Goal: Task Accomplishment & Management: Use online tool/utility

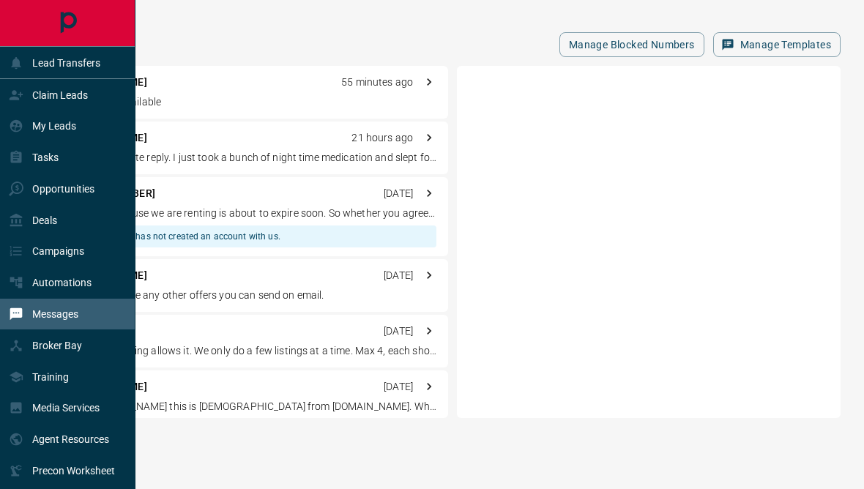
click at [23, 71] on div "Lead Transfers" at bounding box center [55, 63] width 92 height 24
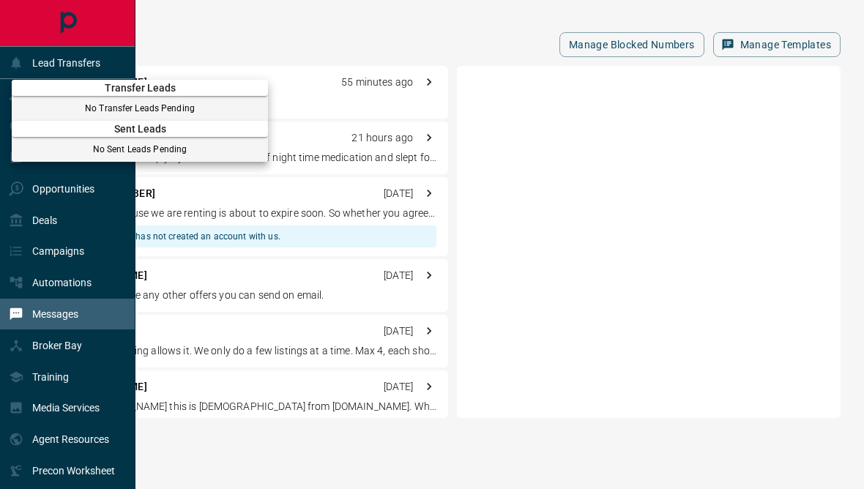
click at [18, 59] on div at bounding box center [432, 244] width 864 height 489
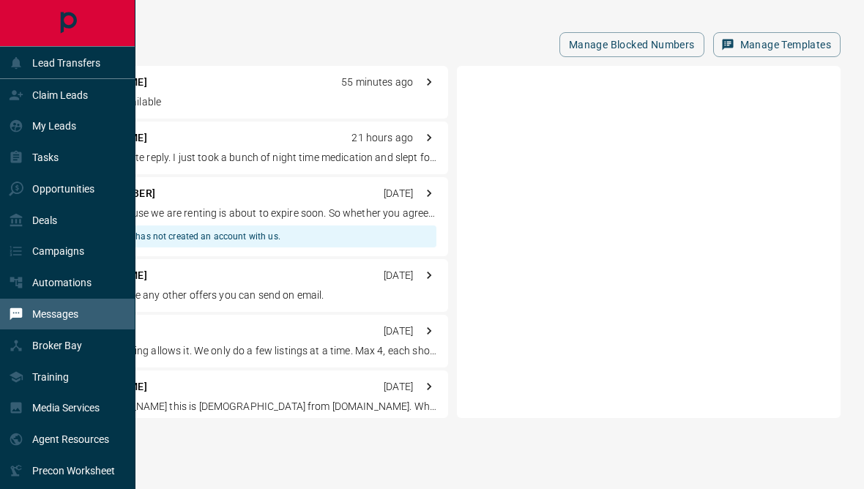
click at [22, 101] on icon at bounding box center [16, 95] width 15 height 15
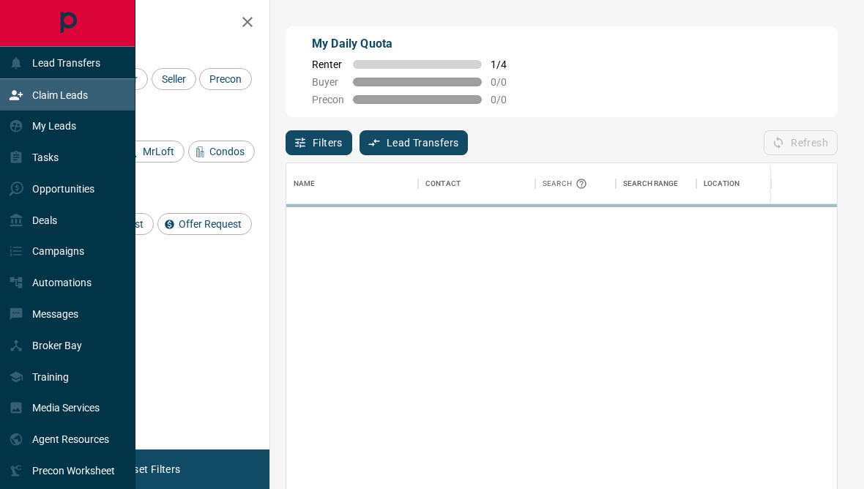
scroll to position [433, 551]
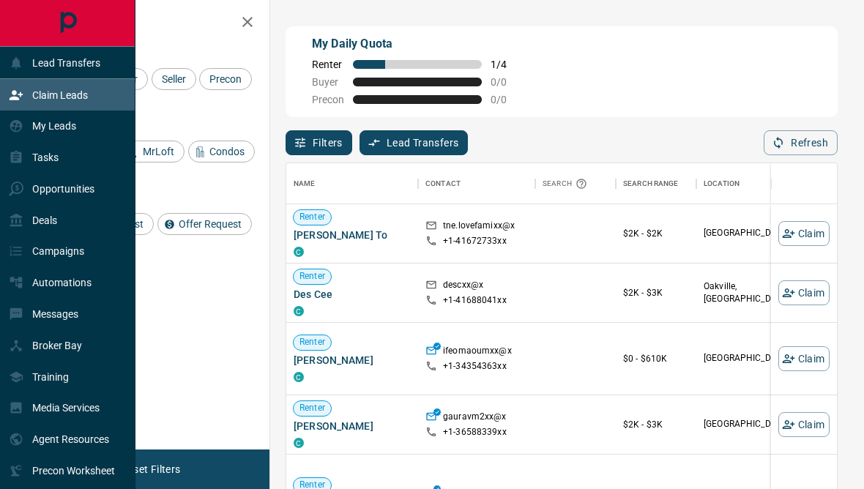
click at [242, 22] on icon "button" at bounding box center [248, 22] width 18 height 18
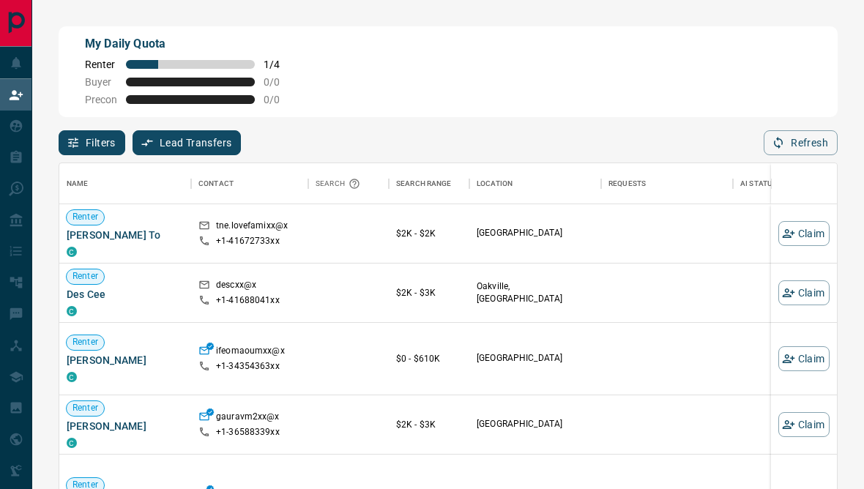
scroll to position [1, 1]
click at [25, 66] on div "Lead Transfers" at bounding box center [55, 63] width 92 height 24
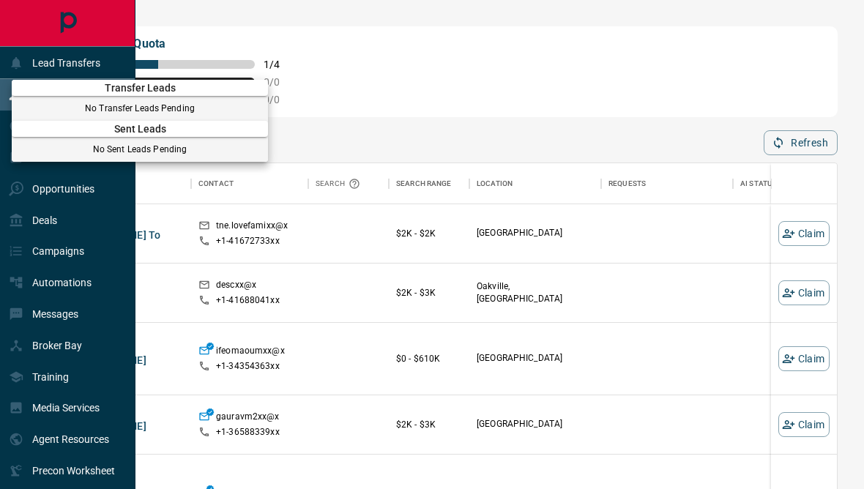
click at [40, 66] on div at bounding box center [432, 244] width 864 height 489
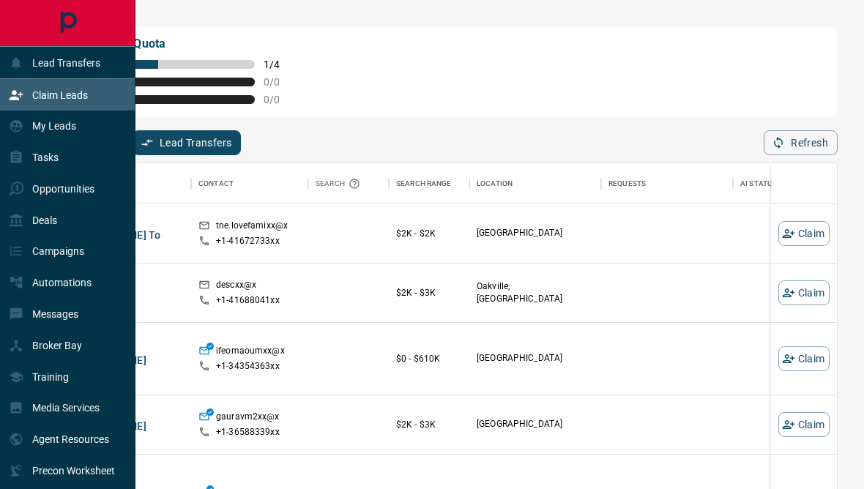
click at [25, 133] on div "My Leads" at bounding box center [42, 126] width 67 height 24
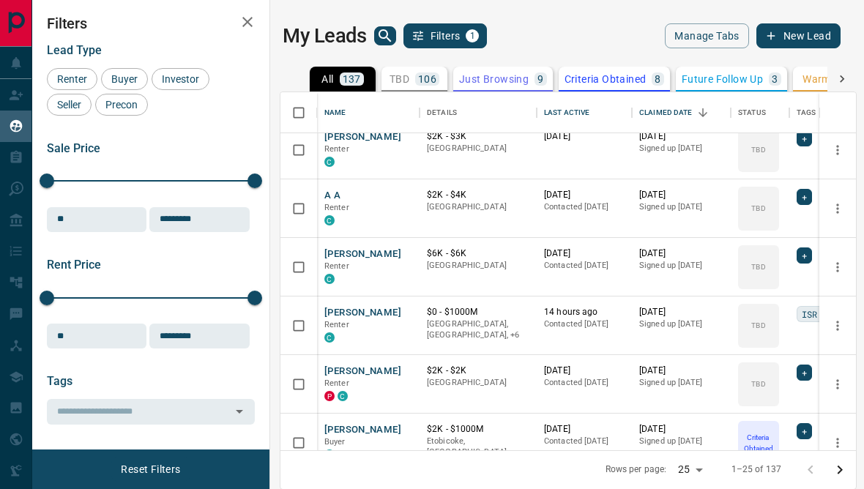
click at [245, 26] on icon "button" at bounding box center [247, 22] width 10 height 10
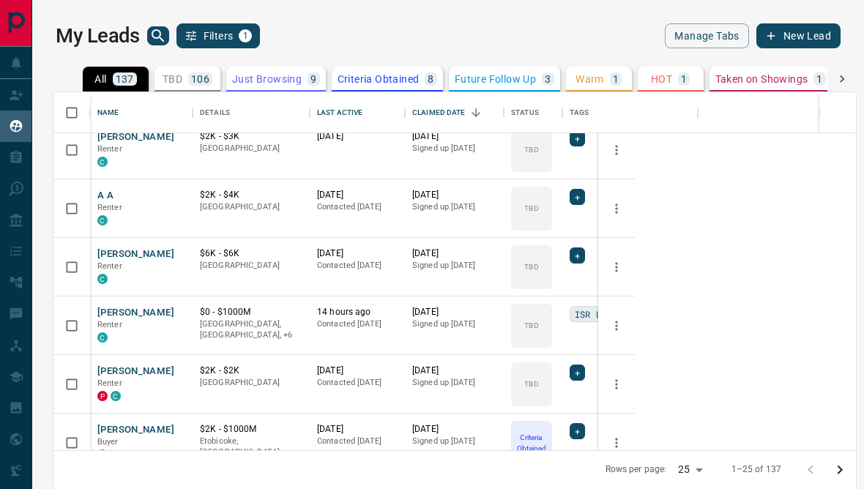
scroll to position [439, 803]
click at [155, 36] on icon "search button" at bounding box center [158, 36] width 18 height 18
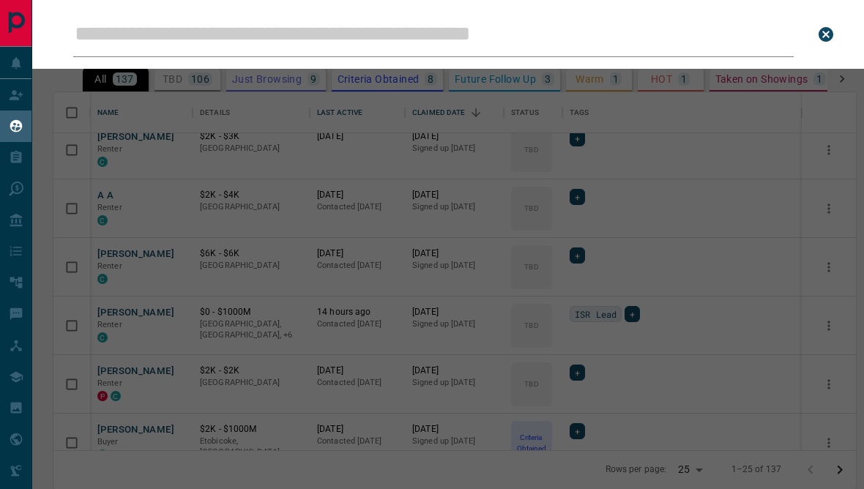
click at [307, 37] on input "Leads Search Bar" at bounding box center [433, 34] width 721 height 45
click at [808, 264] on div "Leads Search Bar Search for a lead by name, email, phone, or id" at bounding box center [464, 244] width 864 height 489
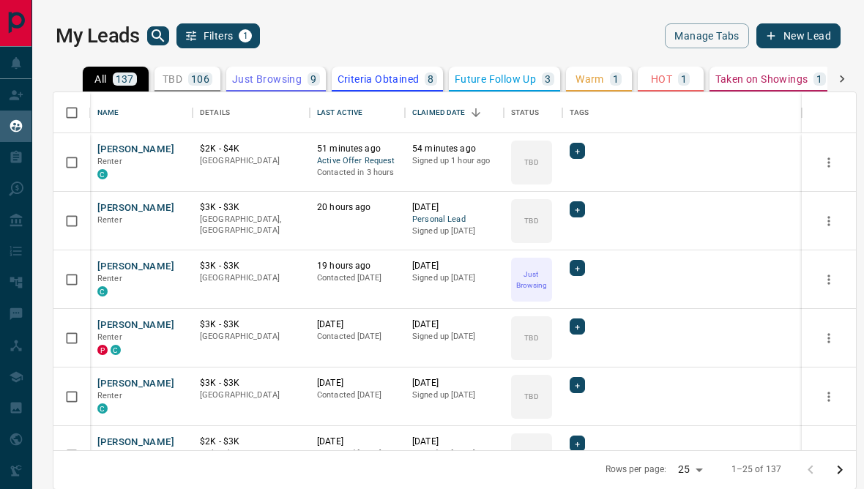
scroll to position [0, 0]
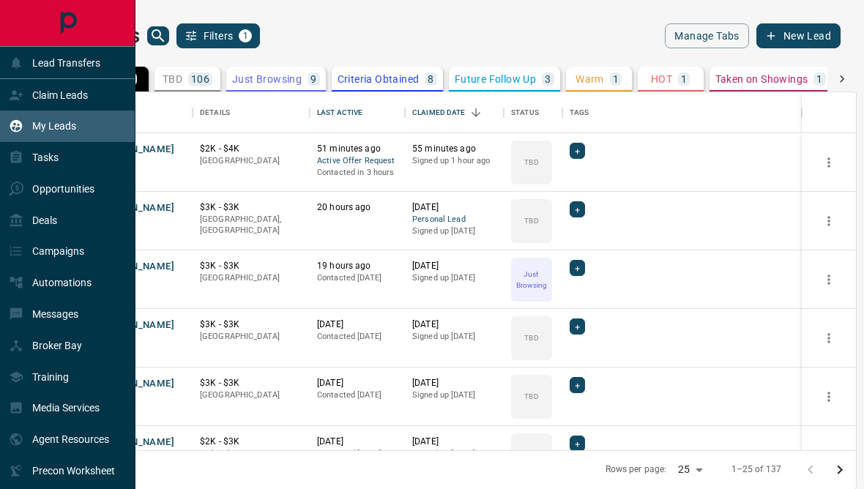
click at [18, 119] on div "My Leads" at bounding box center [42, 126] width 67 height 24
click at [27, 95] on div "Claim Leads" at bounding box center [48, 95] width 79 height 24
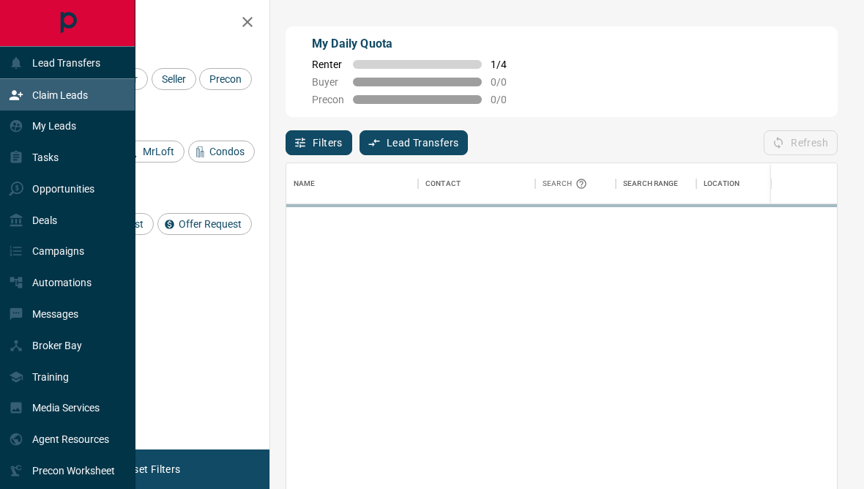
scroll to position [433, 551]
click at [27, 94] on div "Claim Leads" at bounding box center [48, 95] width 79 height 24
click at [21, 95] on icon at bounding box center [16, 95] width 13 height 10
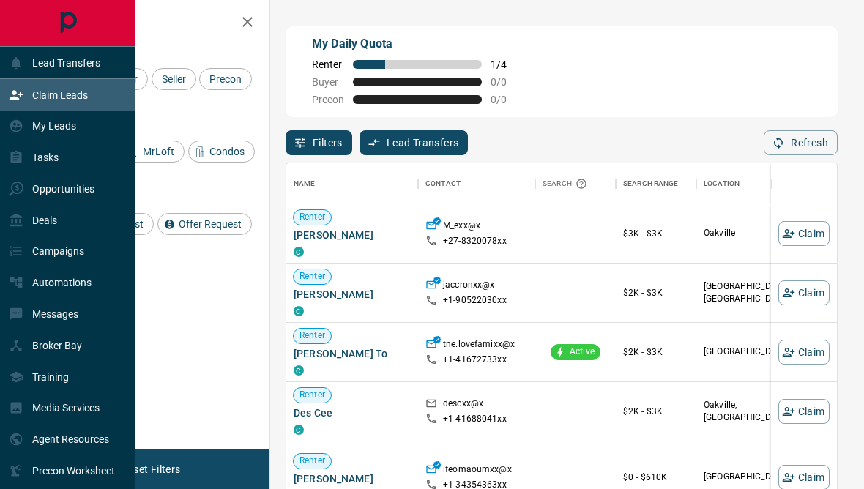
click at [111, 212] on div "Deals" at bounding box center [68, 220] width 136 height 32
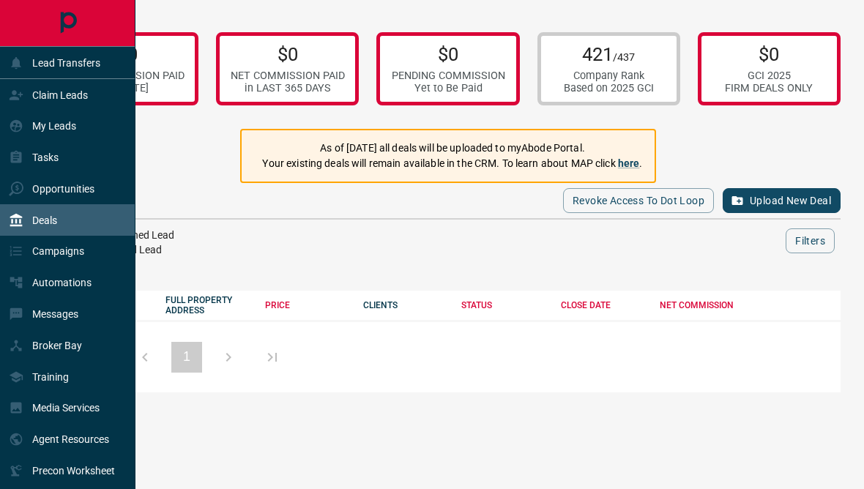
click at [34, 99] on p "Claim Leads" at bounding box center [60, 95] width 56 height 12
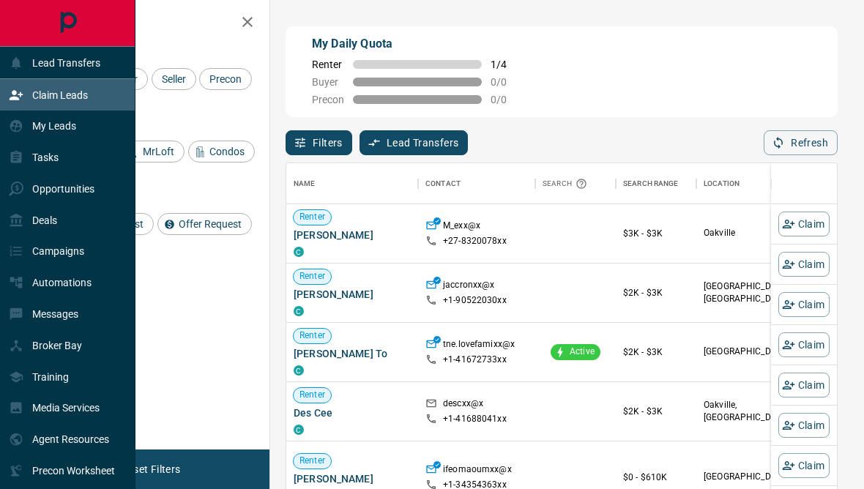
scroll to position [1, 1]
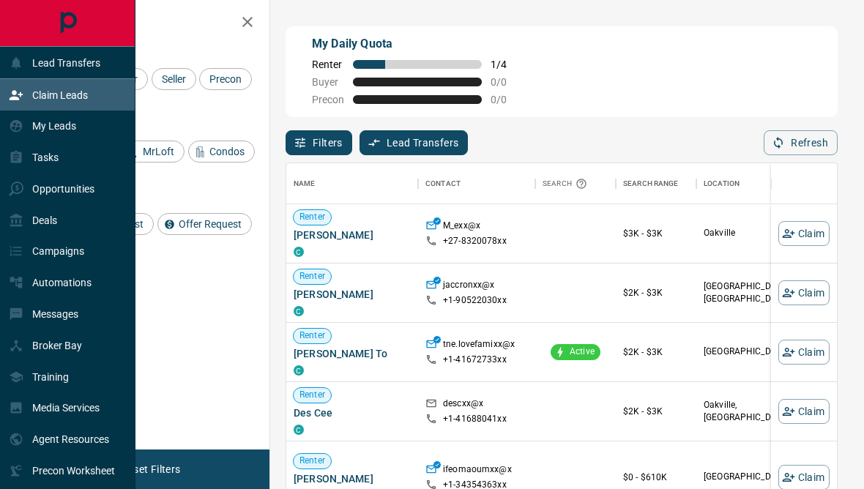
click at [250, 28] on icon "button" at bounding box center [248, 22] width 18 height 18
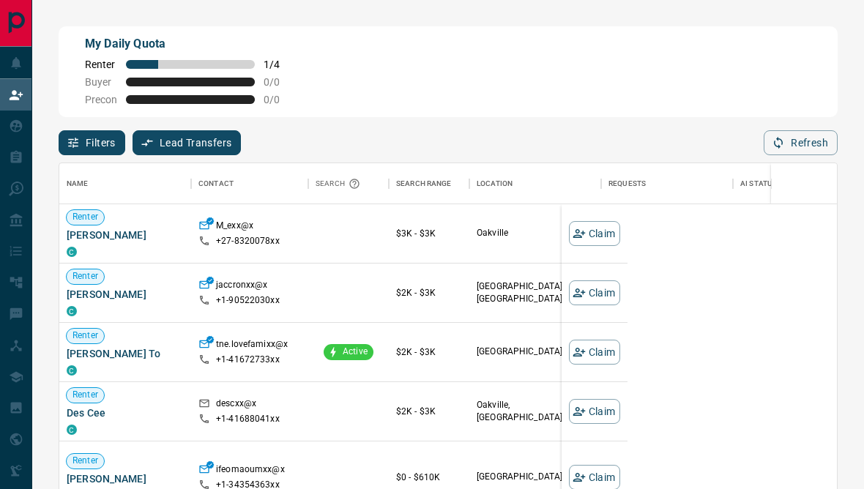
scroll to position [433, 778]
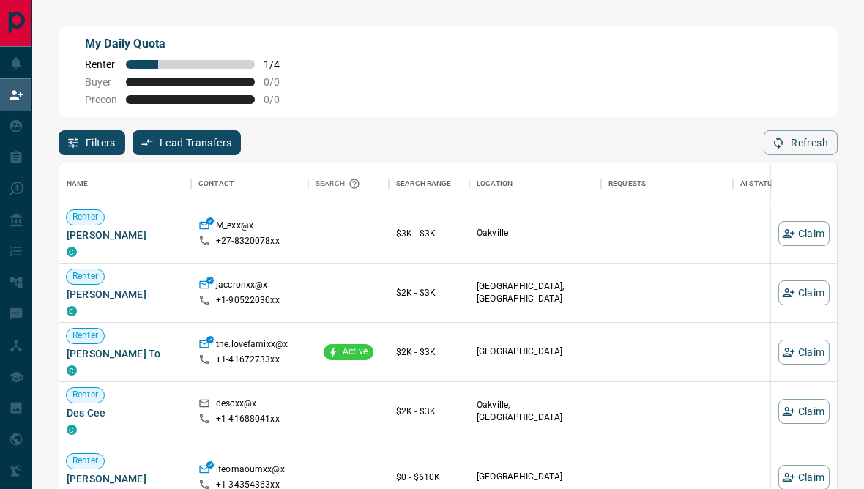
click at [10, 95] on icon at bounding box center [16, 95] width 15 height 15
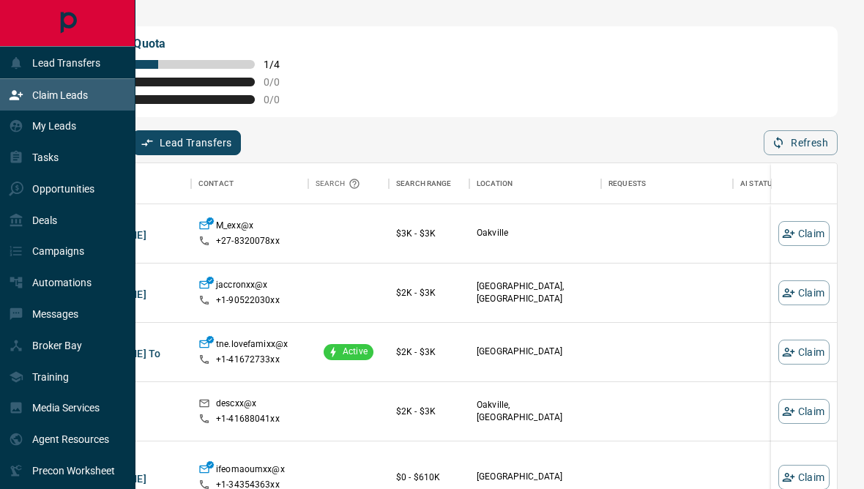
click at [18, 133] on icon at bounding box center [16, 126] width 15 height 15
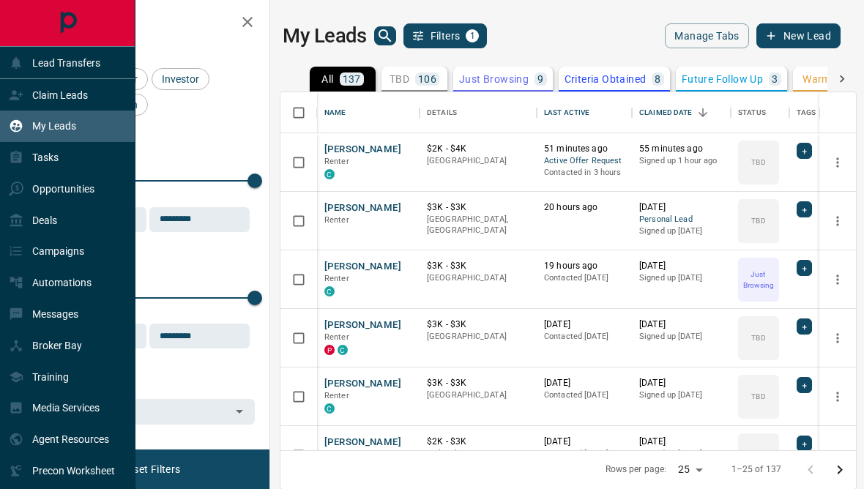
scroll to position [439, 576]
click at [245, 26] on icon "button" at bounding box center [247, 22] width 10 height 10
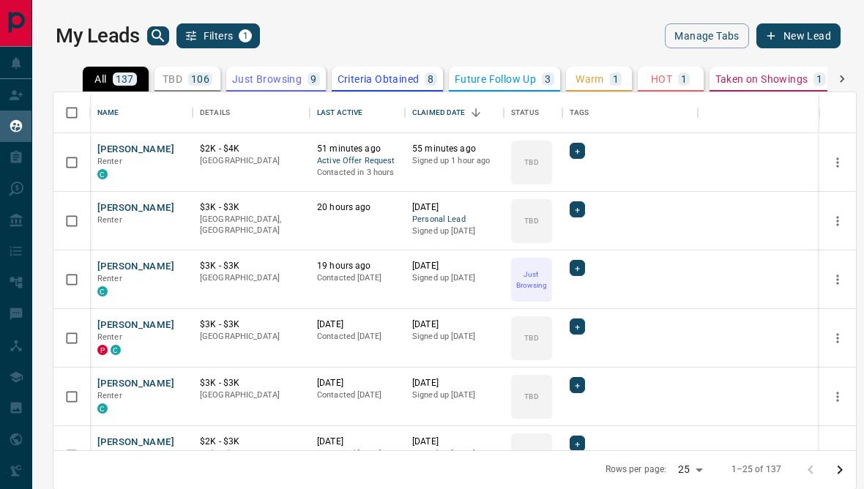
scroll to position [1, 1]
click at [149, 48] on div "My Leads Filters 1" at bounding box center [252, 35] width 393 height 25
click at [160, 36] on icon "search button" at bounding box center [158, 35] width 12 height 12
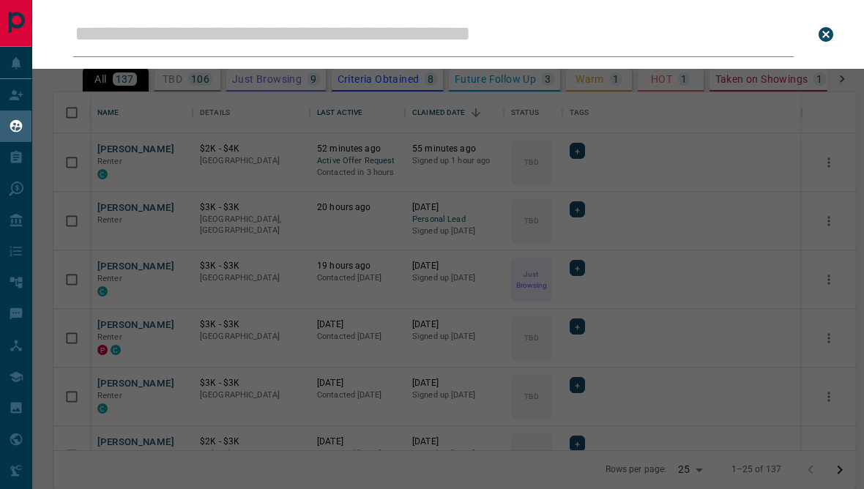
click at [325, 38] on input "Leads Search Bar" at bounding box center [433, 34] width 721 height 45
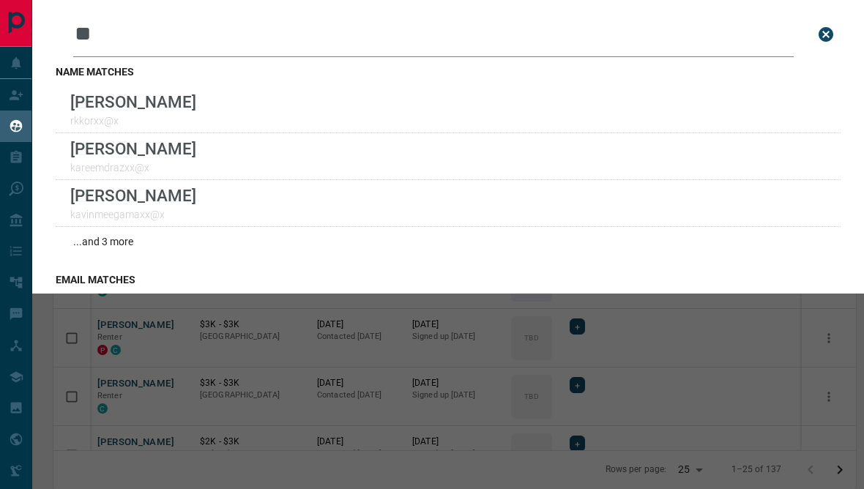
type input "*"
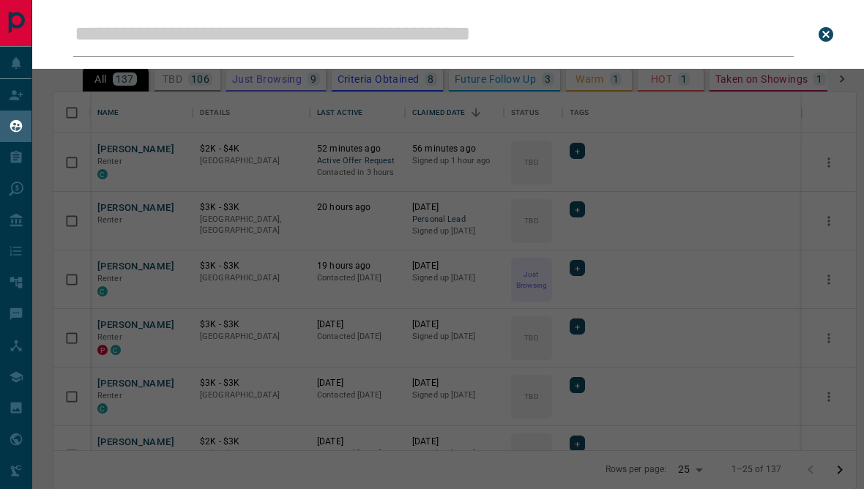
click at [360, 44] on input "Leads Search Bar" at bounding box center [433, 34] width 721 height 45
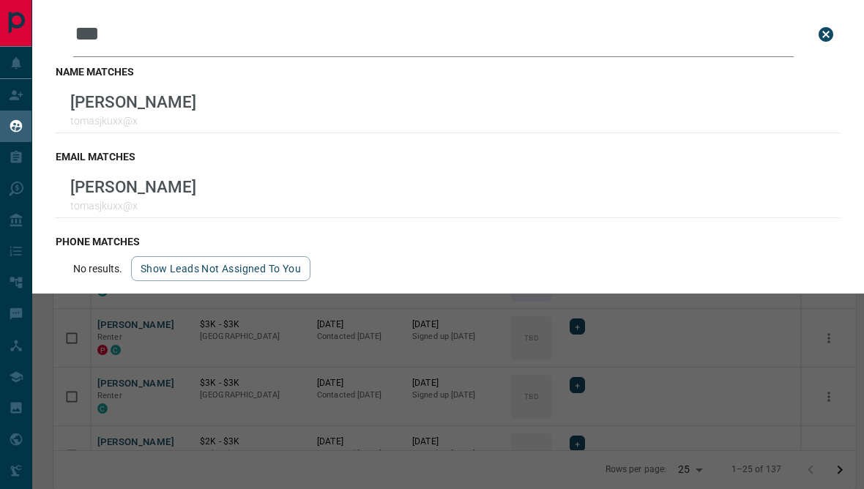
type input "***"
click at [91, 118] on p "tomasjkuxx@x" at bounding box center [133, 121] width 126 height 12
